Goal: Feedback & Contribution: Submit feedback/report problem

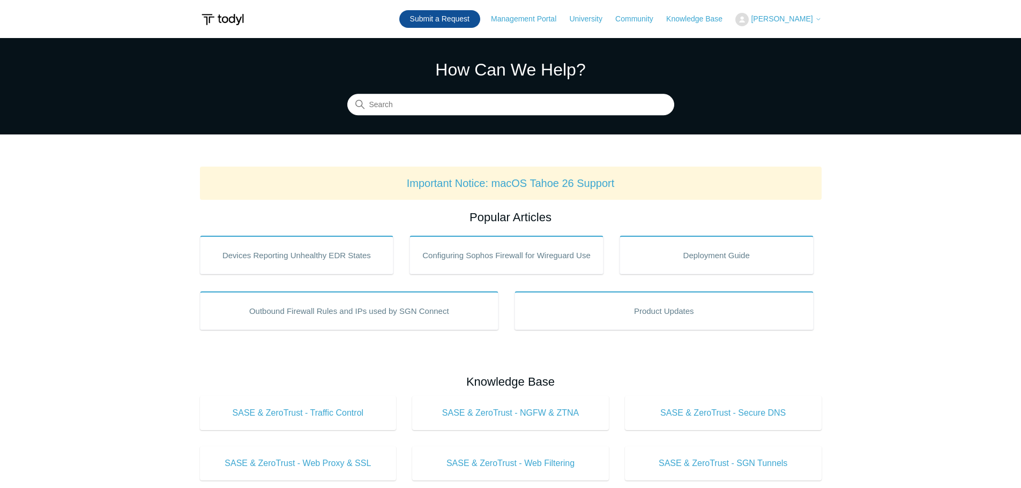
click at [474, 17] on link "Submit a Request" at bounding box center [439, 19] width 81 height 18
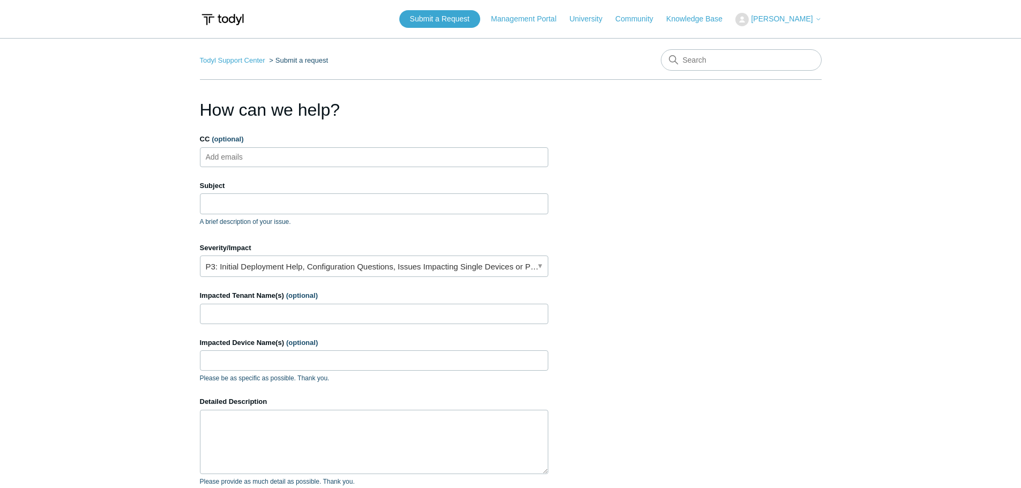
click at [312, 153] on ul "Add emails" at bounding box center [374, 157] width 348 height 20
click at [285, 198] on input "Subject" at bounding box center [374, 203] width 348 height 20
paste input "High-Malicious Behavior Prevention Event 0240743650666912"
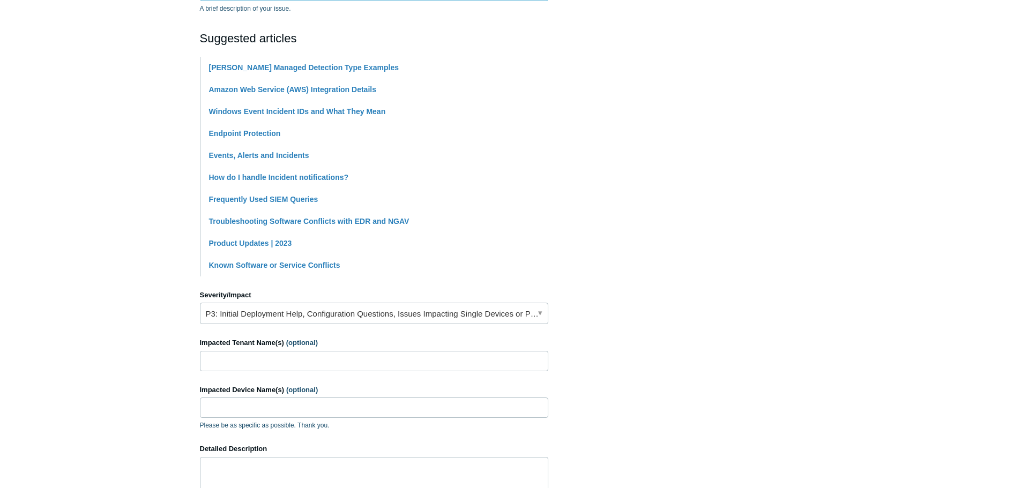
scroll to position [214, 0]
type input "High-Malicious Behavior Prevention Event 0240743650666912"
click at [346, 309] on link "P3: Initial Deployment Help, Configuration Questions, Issues Impacting Single D…" at bounding box center [374, 312] width 348 height 21
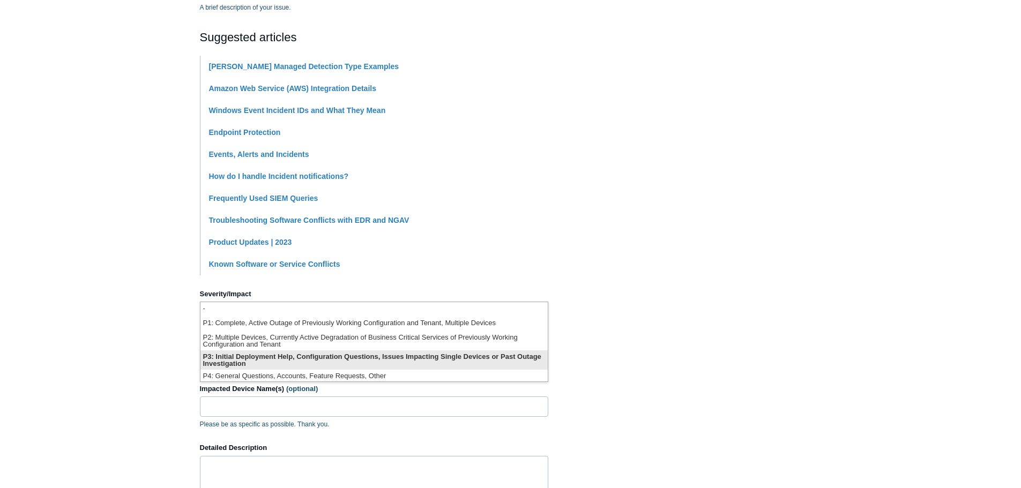
drag, startPoint x: 309, startPoint y: 361, endPoint x: 319, endPoint y: 358, distance: 10.9
click at [312, 361] on li "P3: Initial Deployment Help, Configuration Questions, Issues Impacting Single D…" at bounding box center [373, 359] width 347 height 19
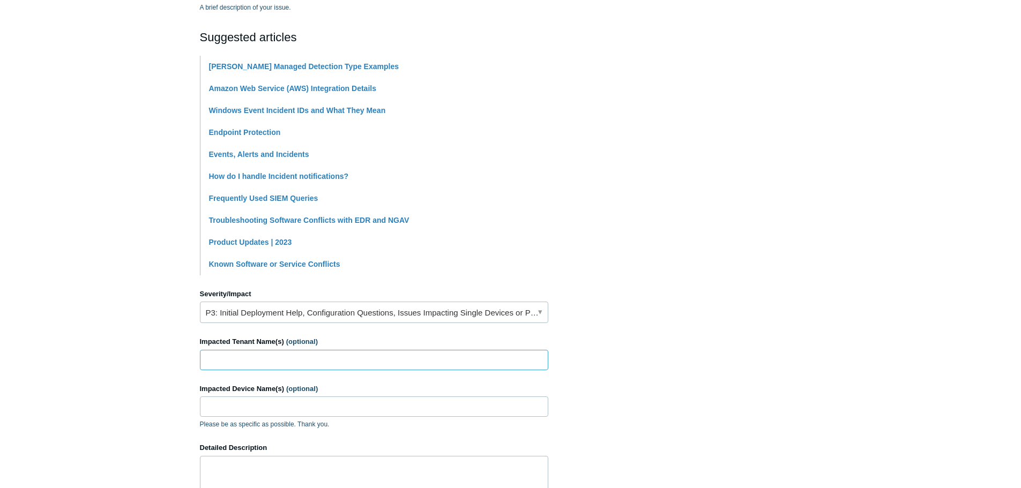
click at [311, 358] on input "Impacted Tenant Name(s) (optional)" at bounding box center [374, 360] width 348 height 20
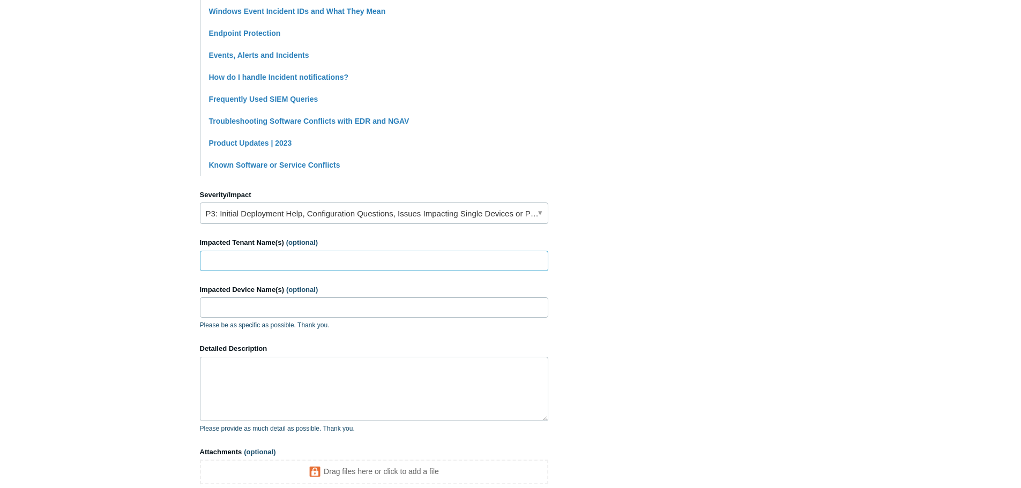
scroll to position [321, 0]
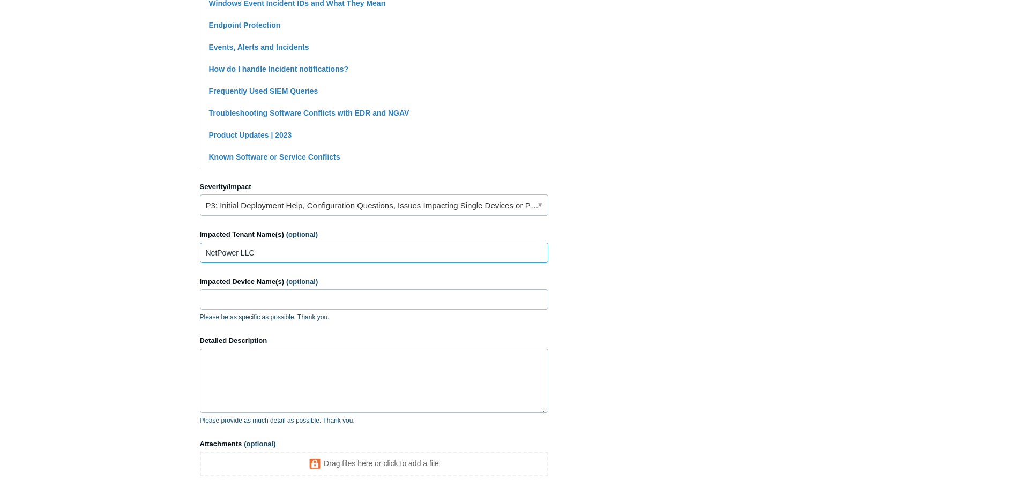
type input "NetPower LLC"
click at [291, 300] on input "Impacted Device Name(s) (optional)" at bounding box center [374, 299] width 348 height 20
click at [223, 302] on input "Impacted Device Name(s) (optional)" at bounding box center [374, 299] width 348 height 20
paste input "NP-USDLT56"
type input "NP-USDLT56"
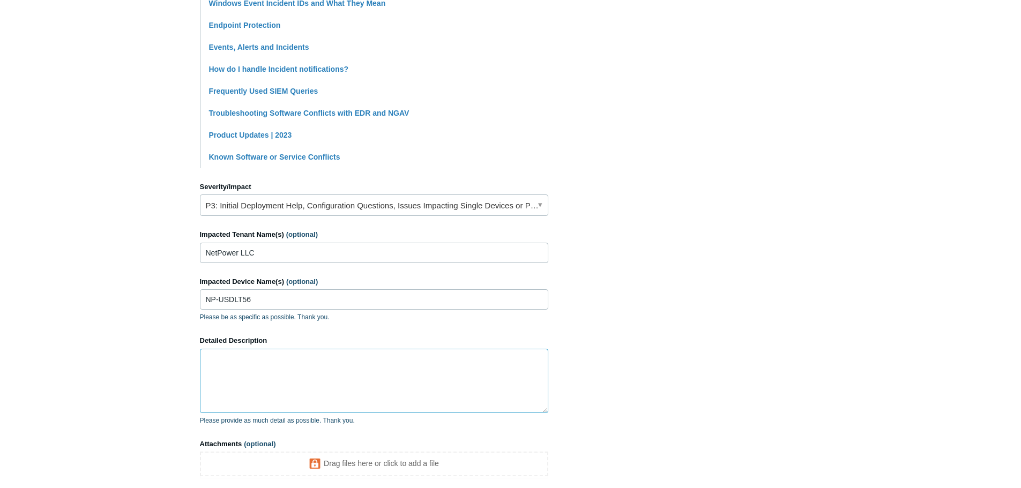
click at [263, 377] on textarea "Detailed Description" at bounding box center [374, 381] width 348 height 64
click at [298, 375] on textarea "Detailed Description" at bounding box center [374, 381] width 348 height 64
paste textarea "Prevented: Malicious Behavior on host np-usdlt56 Timestamp - 2025-09-24T02:00:2…"
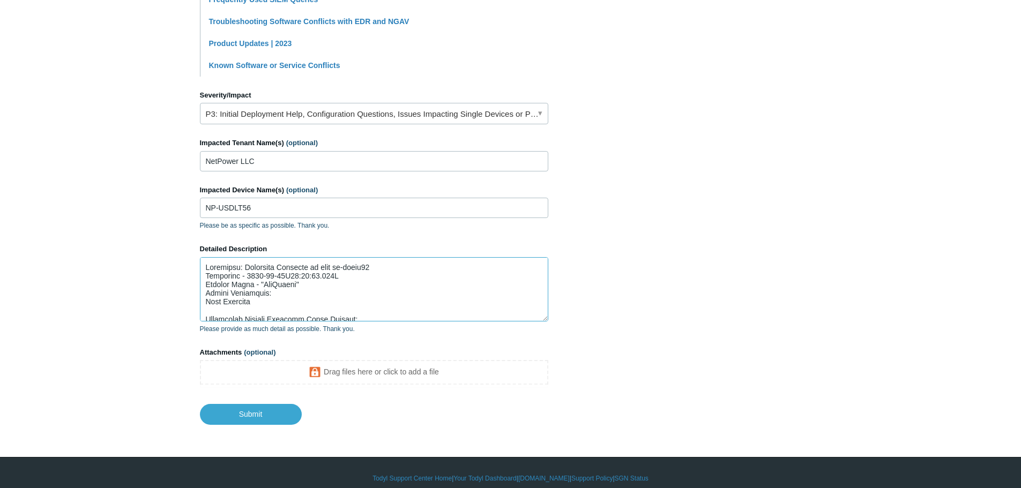
scroll to position [424, 0]
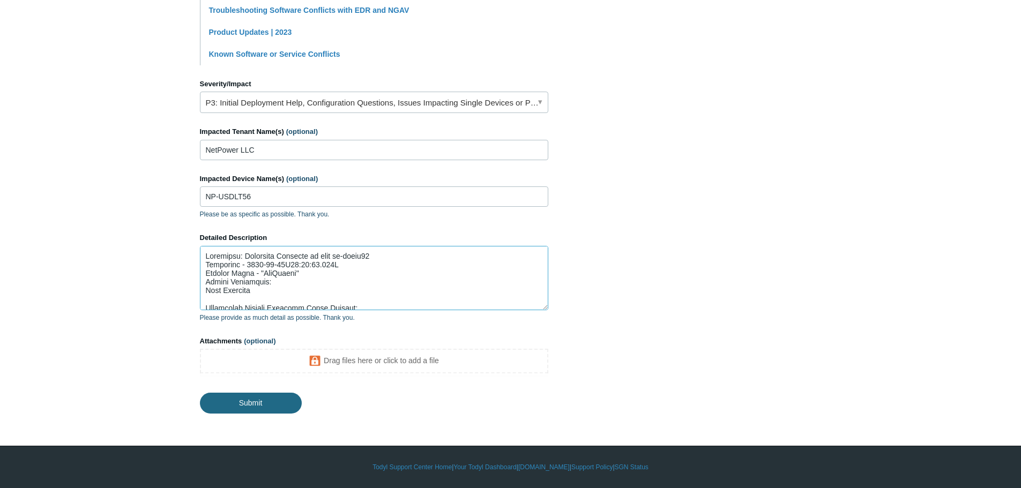
type textarea "Prevented: Malicious Behavior on host np-usdlt56 Timestamp - 2025-09-24T02:00:2…"
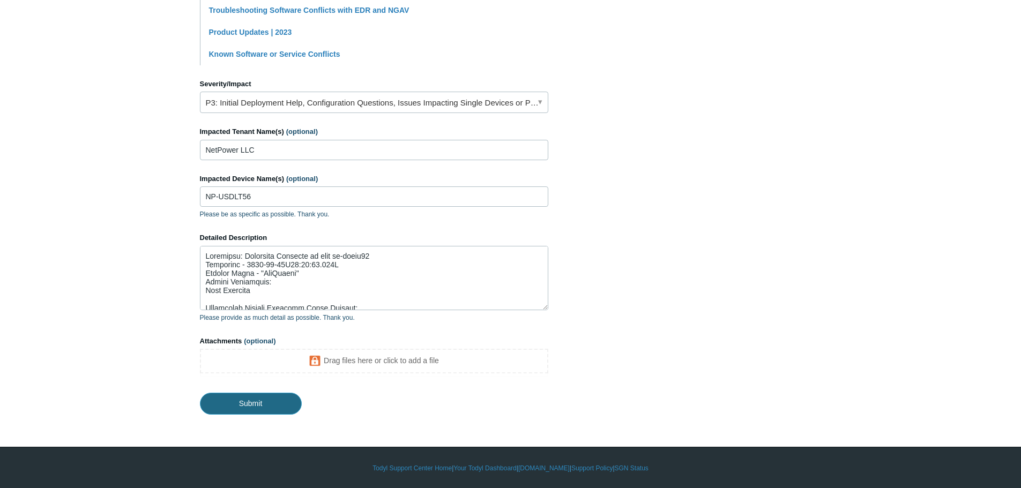
click at [291, 405] on input "Submit" at bounding box center [251, 403] width 102 height 21
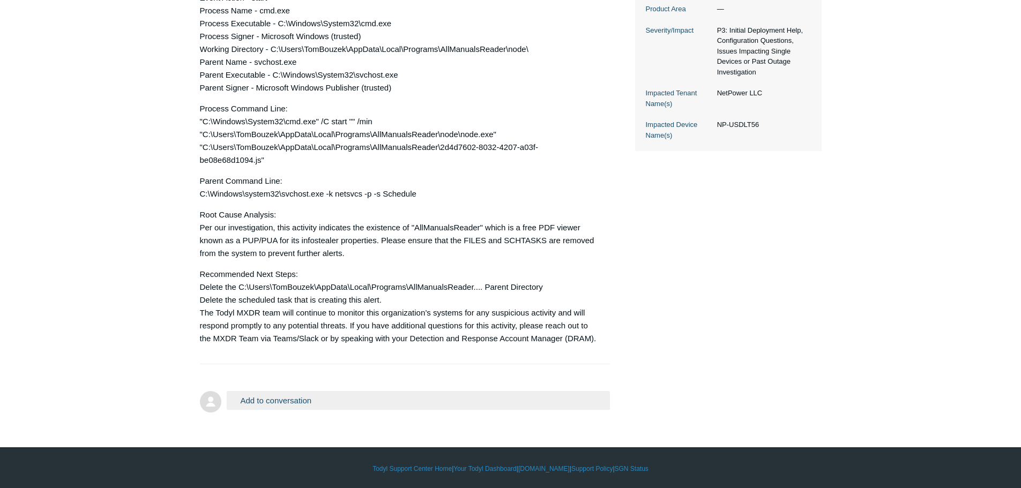
scroll to position [330, 0]
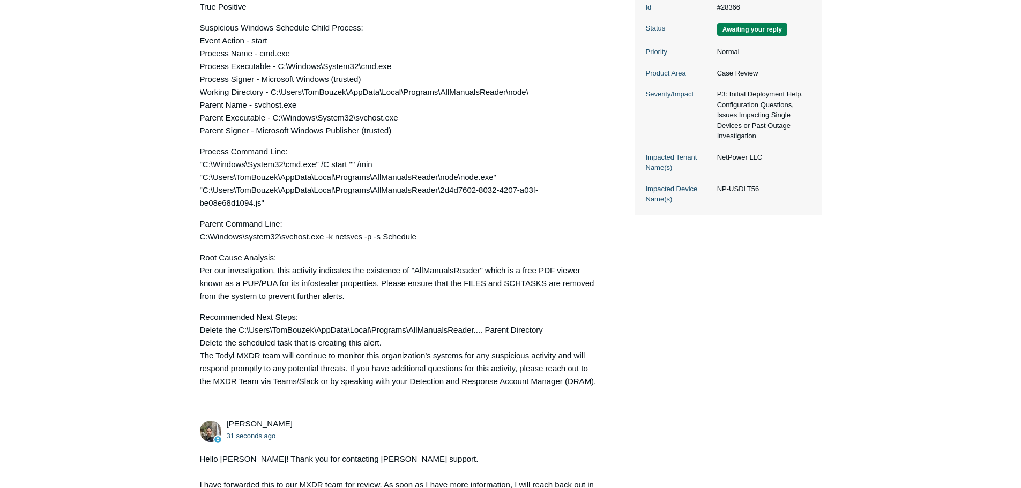
scroll to position [429, 0]
